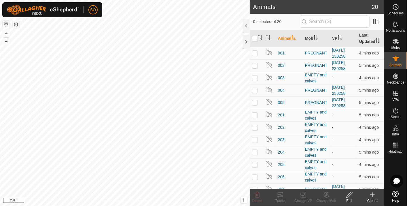
click at [373, 194] on icon at bounding box center [372, 194] width 7 height 7
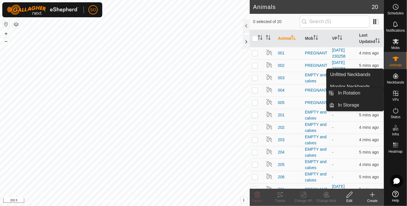
click at [396, 95] on icon at bounding box center [395, 93] width 5 height 5
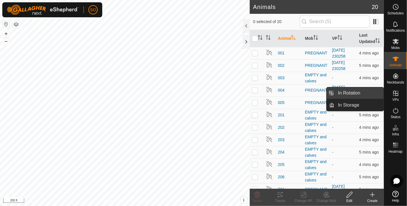
click at [357, 91] on link "In Rotation" at bounding box center [359, 93] width 49 height 12
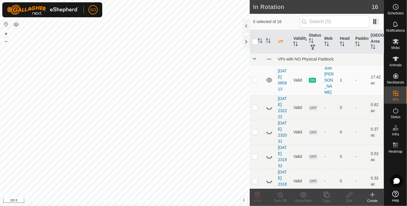
click at [372, 193] on icon at bounding box center [372, 194] width 7 height 7
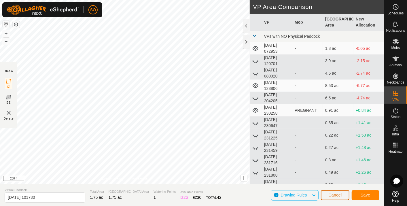
click at [332, 195] on span "Cancel" at bounding box center [335, 195] width 14 height 5
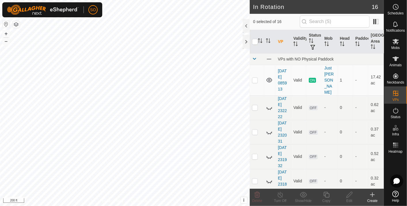
click at [373, 195] on icon at bounding box center [372, 194] width 7 height 7
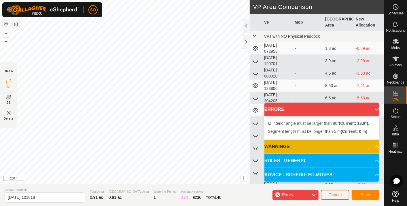
click at [335, 194] on span "Cancel" at bounding box center [335, 194] width 14 height 5
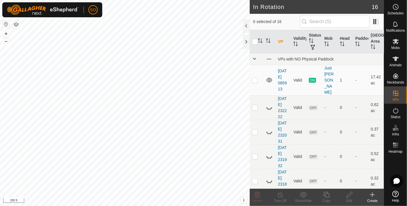
click at [374, 193] on icon at bounding box center [372, 194] width 7 height 7
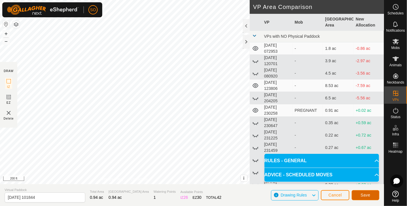
click at [360, 193] on button "Save" at bounding box center [366, 195] width 28 height 10
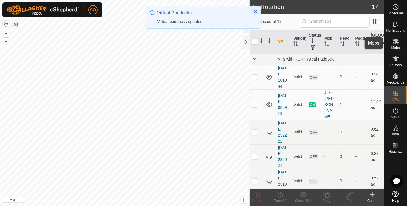
click at [396, 40] on icon at bounding box center [396, 41] width 6 height 5
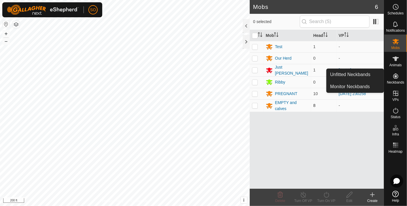
click at [254, 103] on p-checkbox at bounding box center [255, 105] width 6 height 5
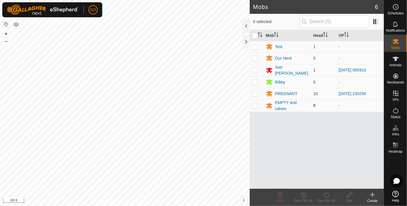
checkbox input "true"
click at [328, 193] on icon at bounding box center [326, 195] width 5 height 6
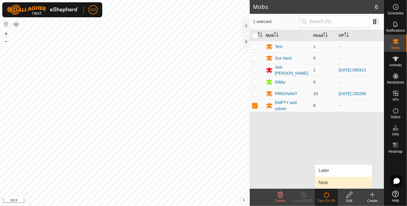
click at [323, 181] on link "Now" at bounding box center [343, 183] width 57 height 12
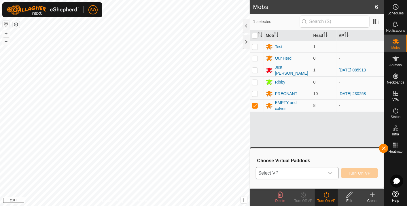
click at [332, 171] on icon "dropdown trigger" at bounding box center [330, 173] width 5 height 5
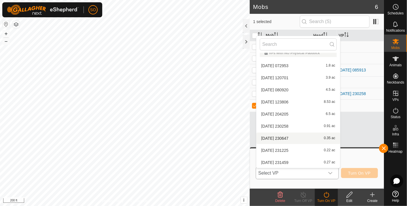
scroll to position [103, 0]
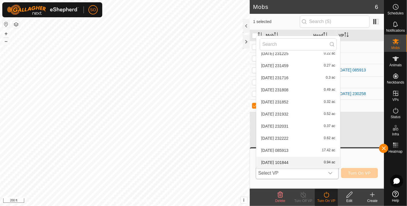
click at [286, 160] on li "2025-08-10 101844 0.94 ac" at bounding box center [298, 163] width 84 height 12
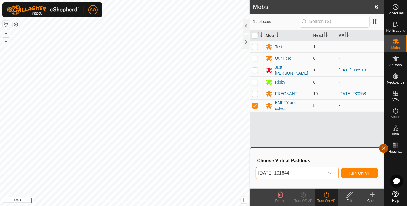
click at [383, 147] on button "button" at bounding box center [383, 148] width 9 height 9
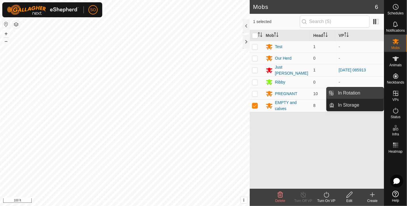
drag, startPoint x: 378, startPoint y: 90, endPoint x: 356, endPoint y: 90, distance: 22.2
click at [356, 90] on link "In Rotation" at bounding box center [359, 93] width 49 height 12
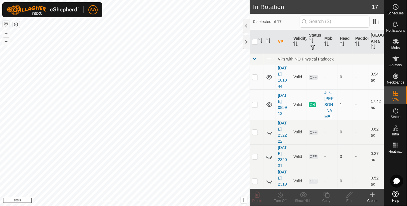
click at [255, 76] on p-checkbox at bounding box center [255, 77] width 6 height 5
checkbox input "true"
click at [349, 194] on icon at bounding box center [349, 194] width 7 height 7
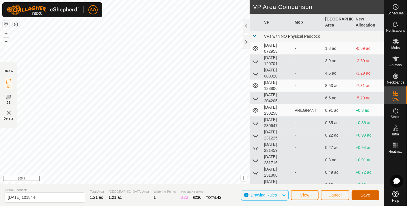
click at [364, 192] on button "Save" at bounding box center [366, 195] width 28 height 10
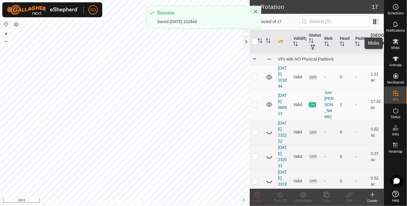
click at [396, 40] on icon at bounding box center [396, 41] width 6 height 5
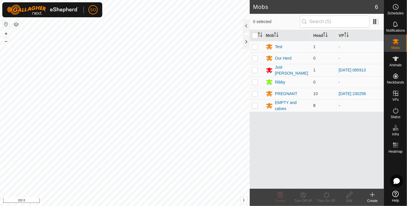
click at [255, 104] on p-checkbox at bounding box center [255, 105] width 6 height 5
checkbox input "true"
click at [325, 194] on icon at bounding box center [326, 194] width 7 height 7
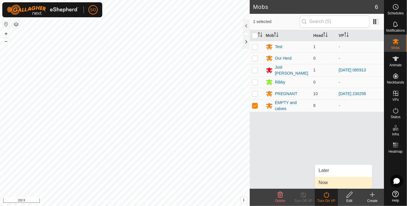
click at [323, 181] on link "Now" at bounding box center [343, 183] width 57 height 12
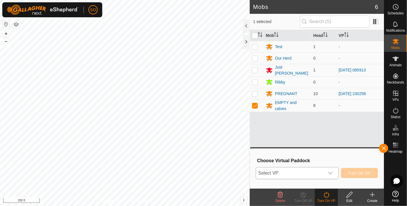
click at [333, 170] on div "dropdown trigger" at bounding box center [331, 173] width 12 height 12
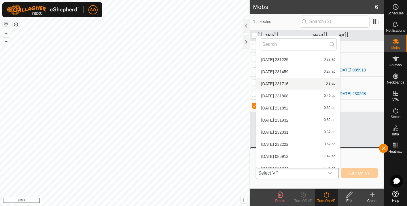
scroll to position [103, 0]
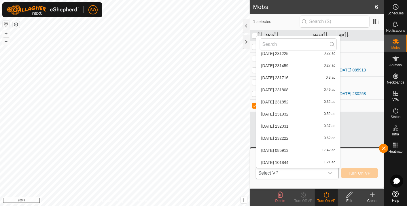
click at [290, 160] on li "2025-08-10 101844 1.21 ac" at bounding box center [298, 163] width 84 height 12
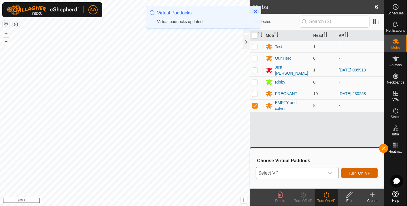
click at [356, 170] on button "Turn On VP" at bounding box center [359, 173] width 37 height 10
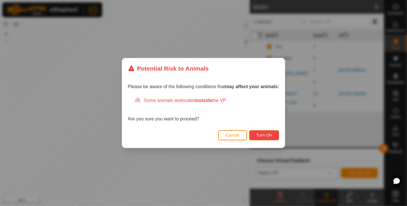
click at [263, 135] on span "Turn On" at bounding box center [264, 135] width 16 height 5
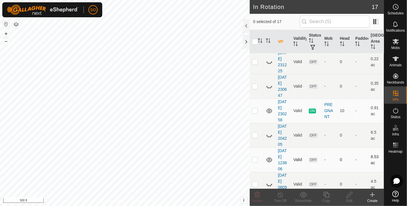
scroll to position [256, 0]
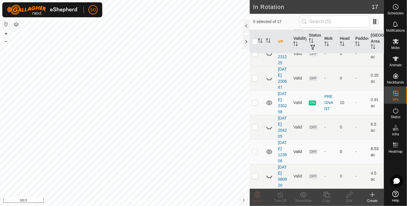
click at [268, 148] on icon at bounding box center [269, 151] width 7 height 7
click at [255, 149] on p-checkbox at bounding box center [255, 151] width 6 height 5
click at [257, 193] on icon at bounding box center [257, 195] width 5 height 6
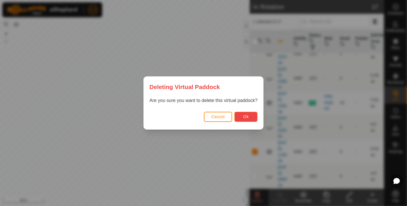
click at [245, 116] on span "Ok" at bounding box center [245, 116] width 5 height 5
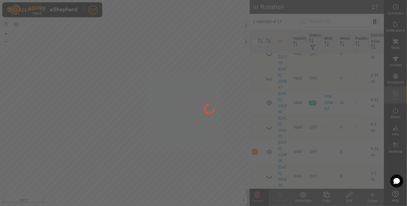
checkbox input "false"
